Goal: Task Accomplishment & Management: Manage account settings

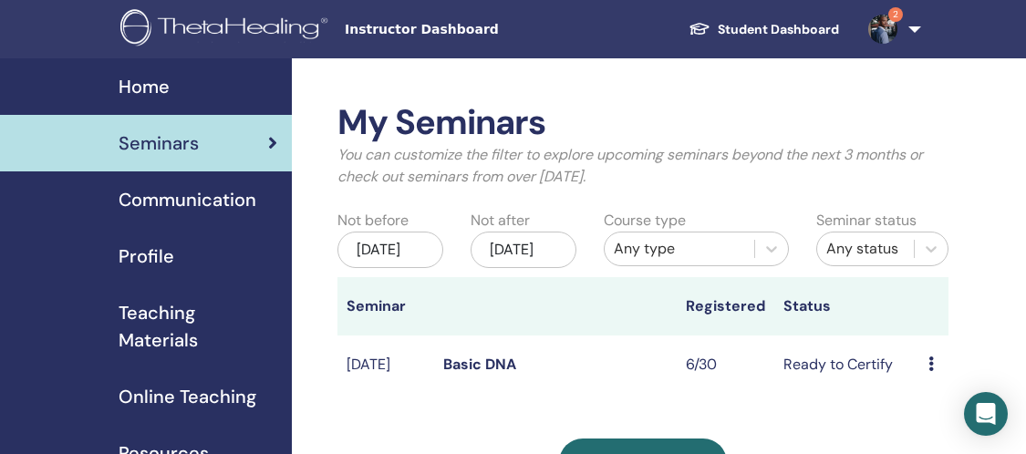
scroll to position [35, 0]
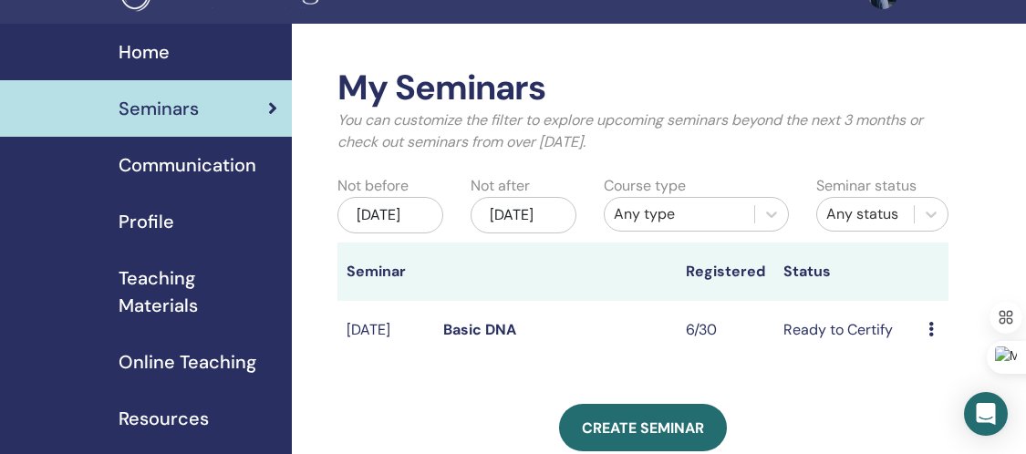
click at [935, 341] on div "Preview Edit Attendees Cancel" at bounding box center [933, 330] width 11 height 22
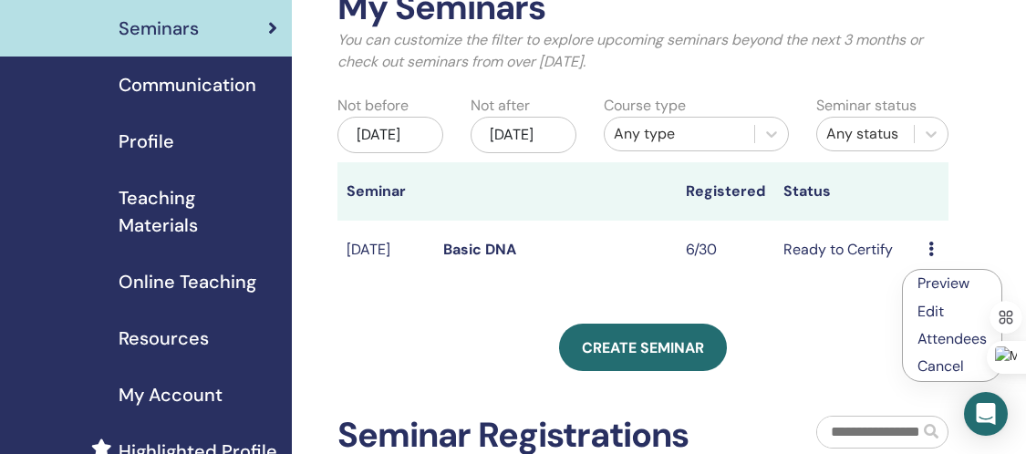
scroll to position [118, 0]
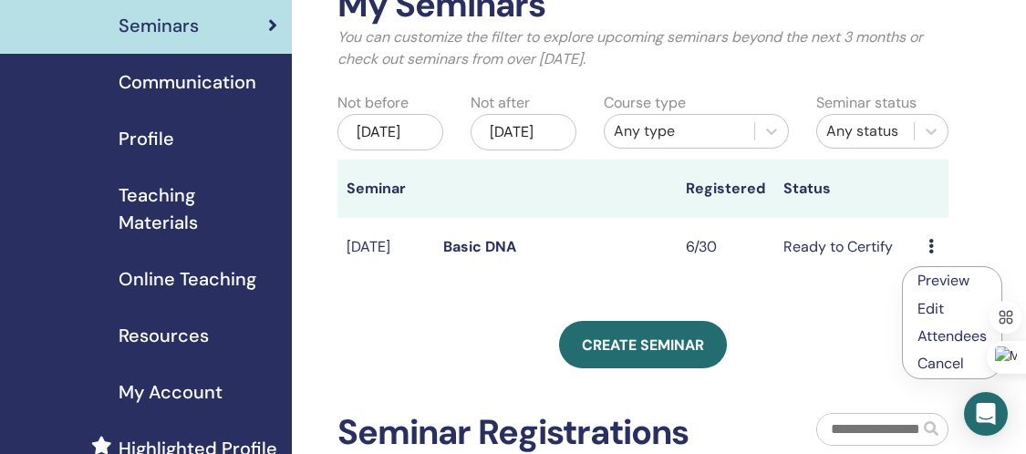
click at [810, 265] on td "Ready to Certify" at bounding box center [847, 247] width 146 height 59
click at [931, 254] on icon at bounding box center [930, 246] width 5 height 15
click at [929, 285] on link "Preview" at bounding box center [940, 281] width 52 height 19
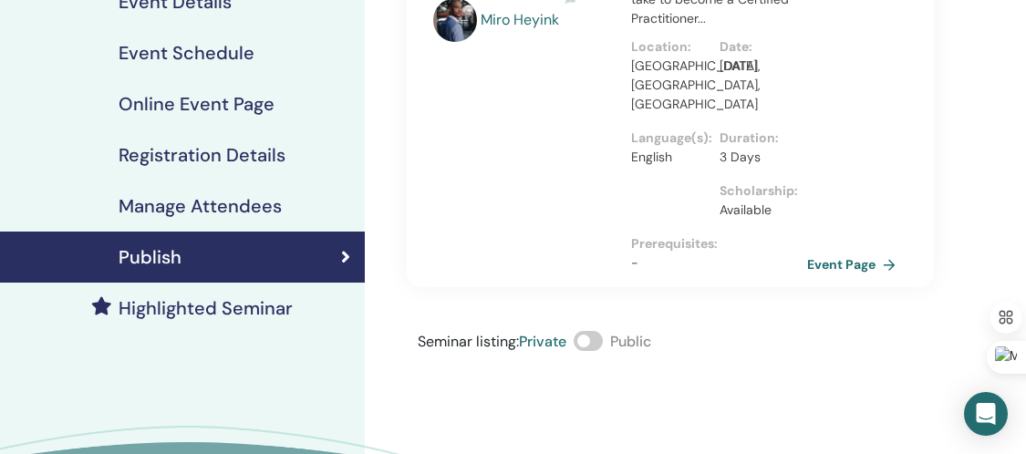
scroll to position [228, 0]
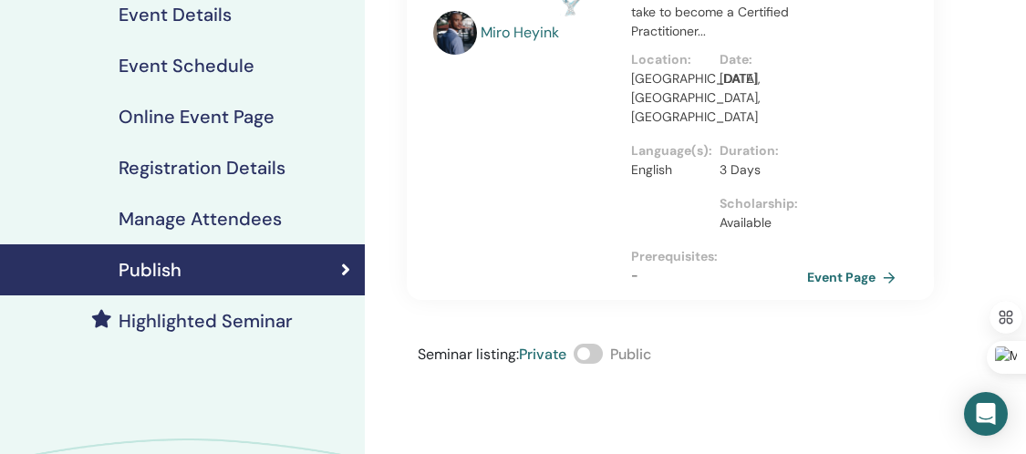
click at [268, 220] on h4 "Manage Attendees" at bounding box center [200, 219] width 163 height 22
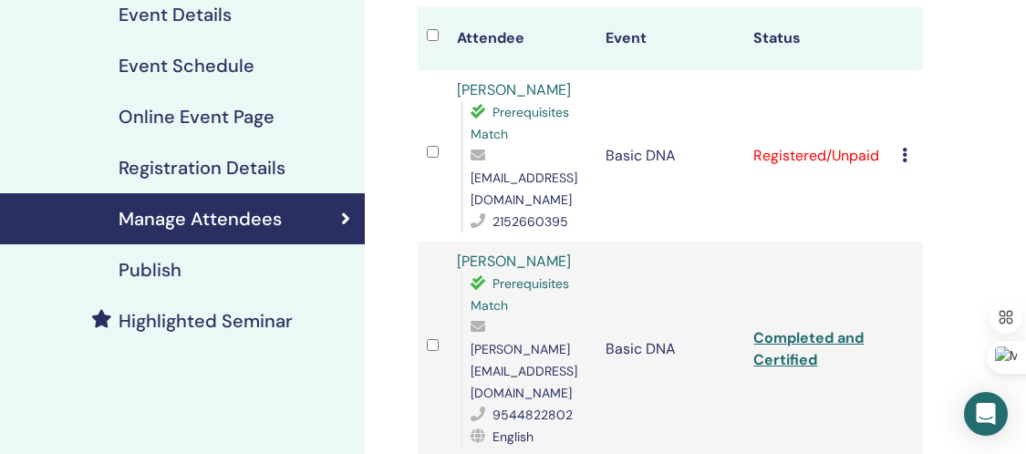
click at [906, 148] on icon at bounding box center [904, 155] width 5 height 15
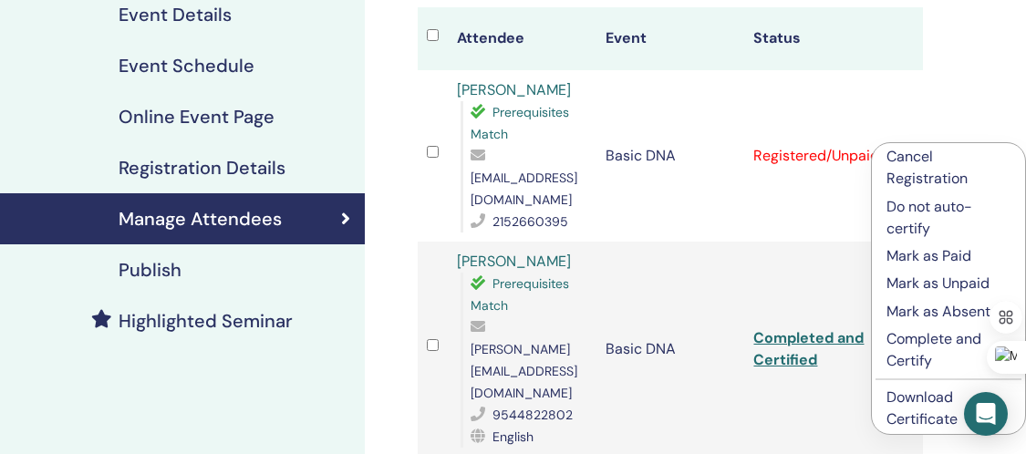
click at [910, 344] on p "Complete and Certify" at bounding box center [948, 350] width 124 height 44
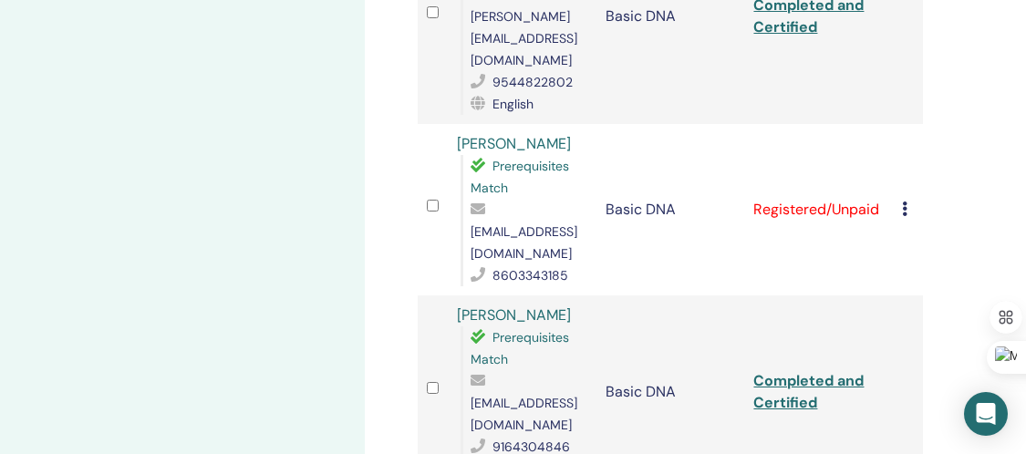
scroll to position [562, 0]
